Goal: Task Accomplishment & Management: Use online tool/utility

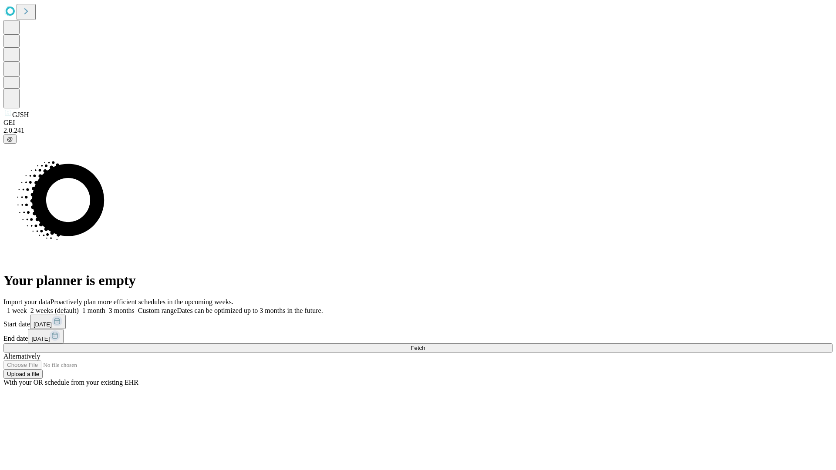
click at [425, 345] on span "Fetch" at bounding box center [418, 348] width 14 height 7
